Goal: Task Accomplishment & Management: Complete application form

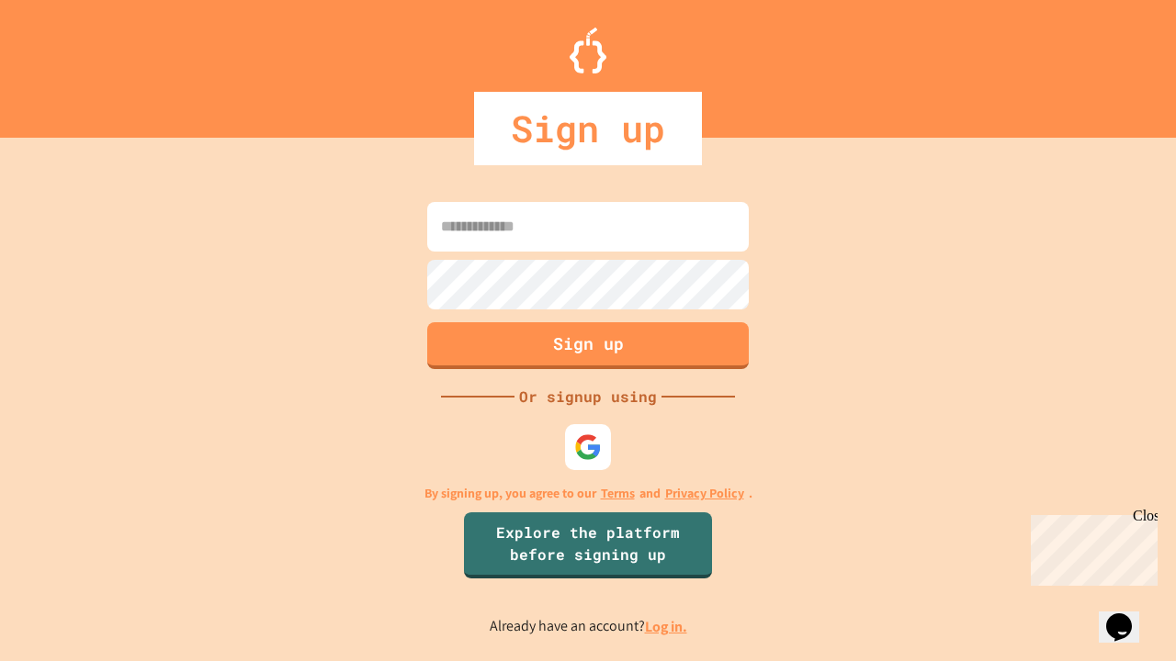
click at [667, 626] on link "Log in." at bounding box center [666, 626] width 42 height 19
